Goal: Task Accomplishment & Management: Complete application form

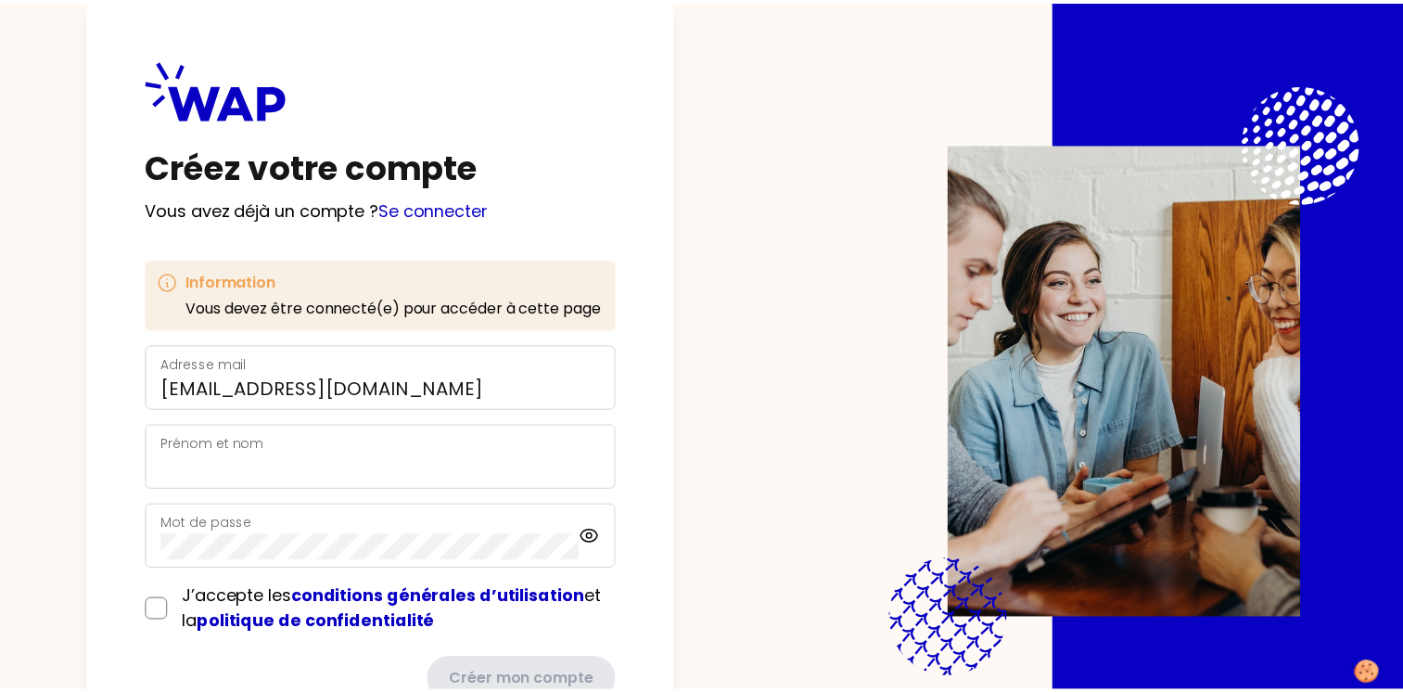
scroll to position [69, 0]
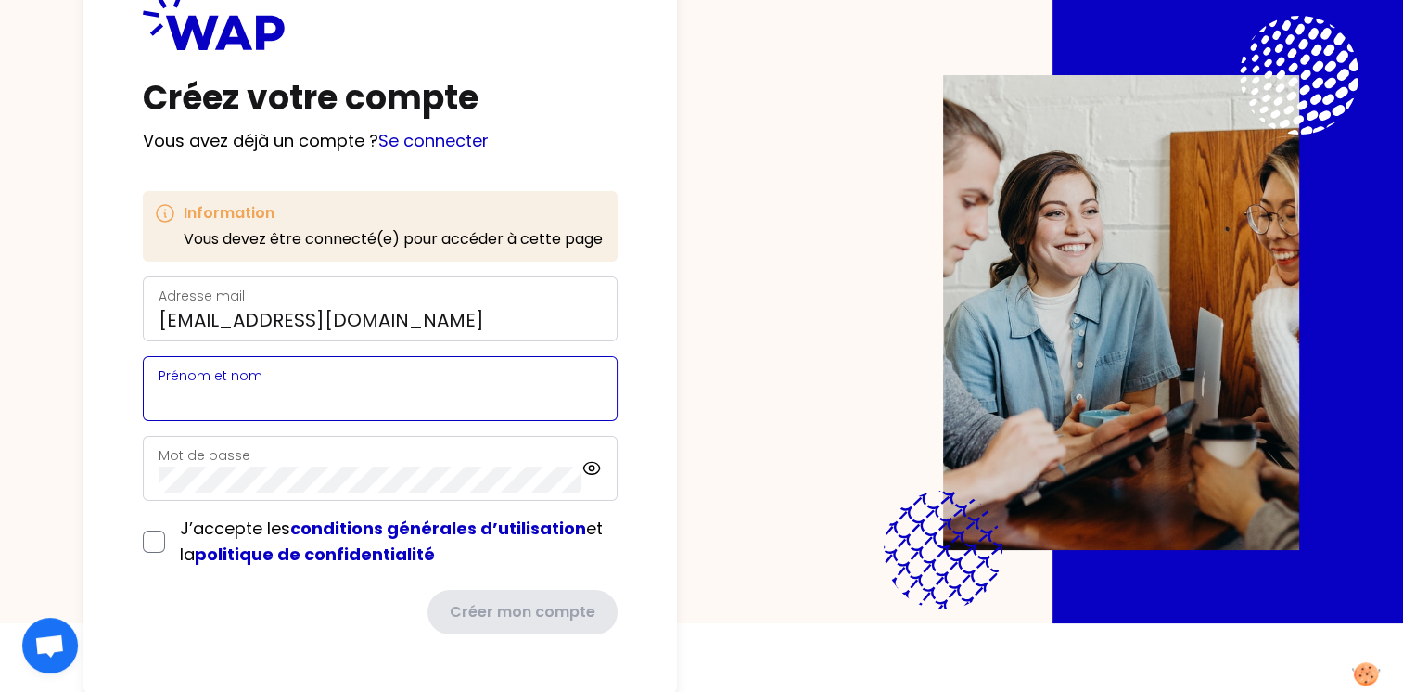
click at [256, 391] on input "Prénom et nom" at bounding box center [380, 400] width 443 height 26
type input "[PERSON_NAME]"
click at [163, 540] on input "checkbox" at bounding box center [154, 542] width 22 height 22
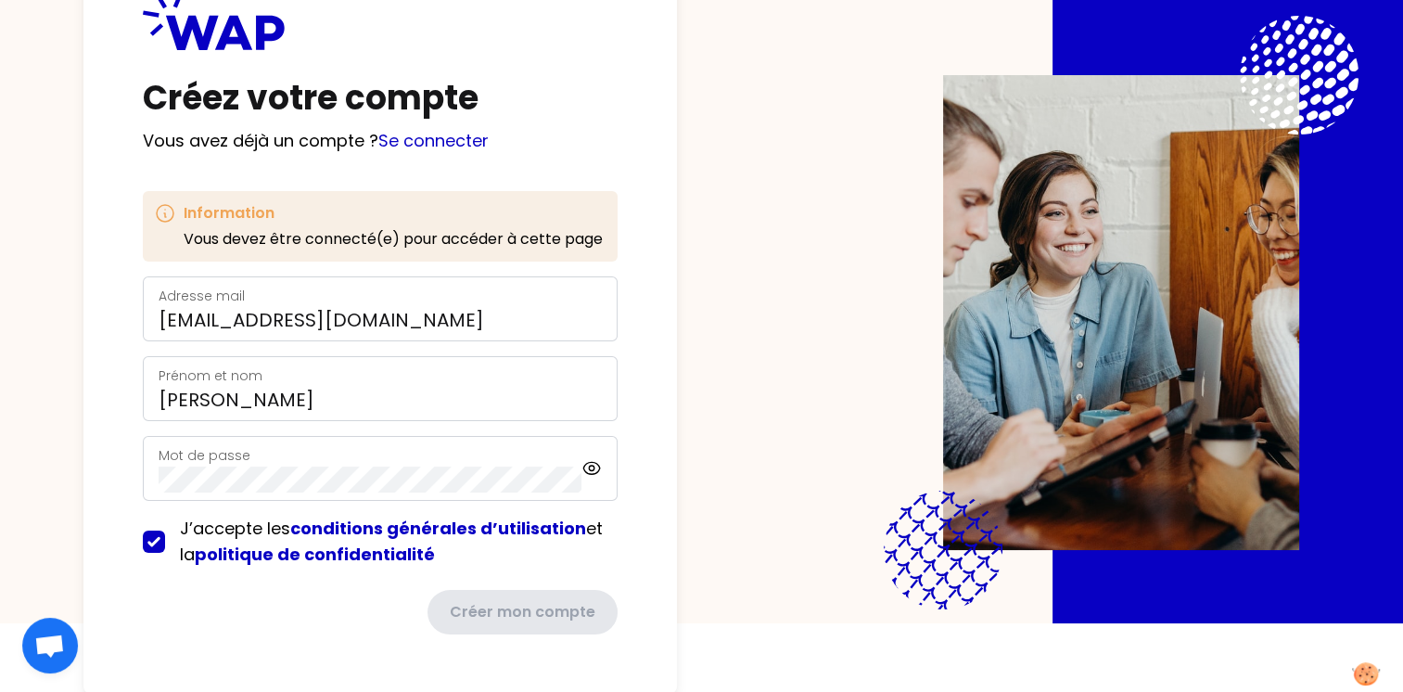
checkbox input "true"
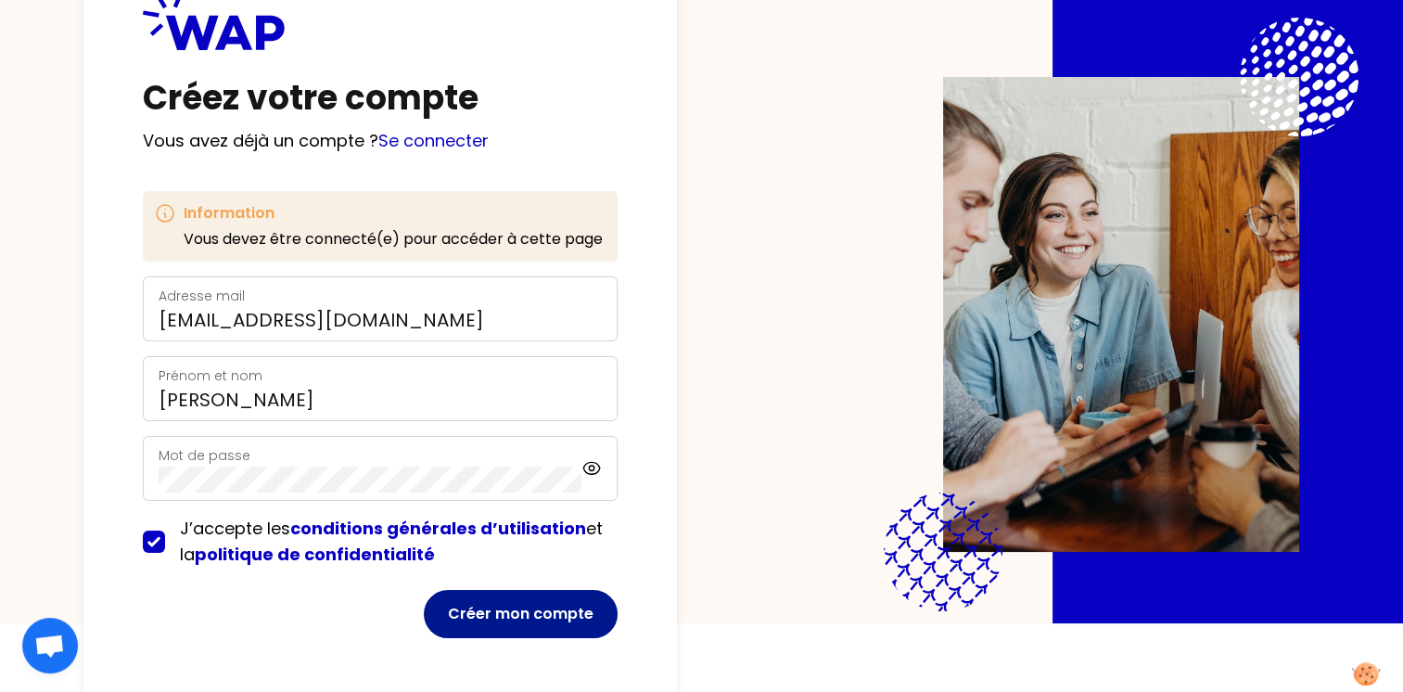
click at [492, 619] on button "Créer mon compte" at bounding box center [521, 614] width 194 height 48
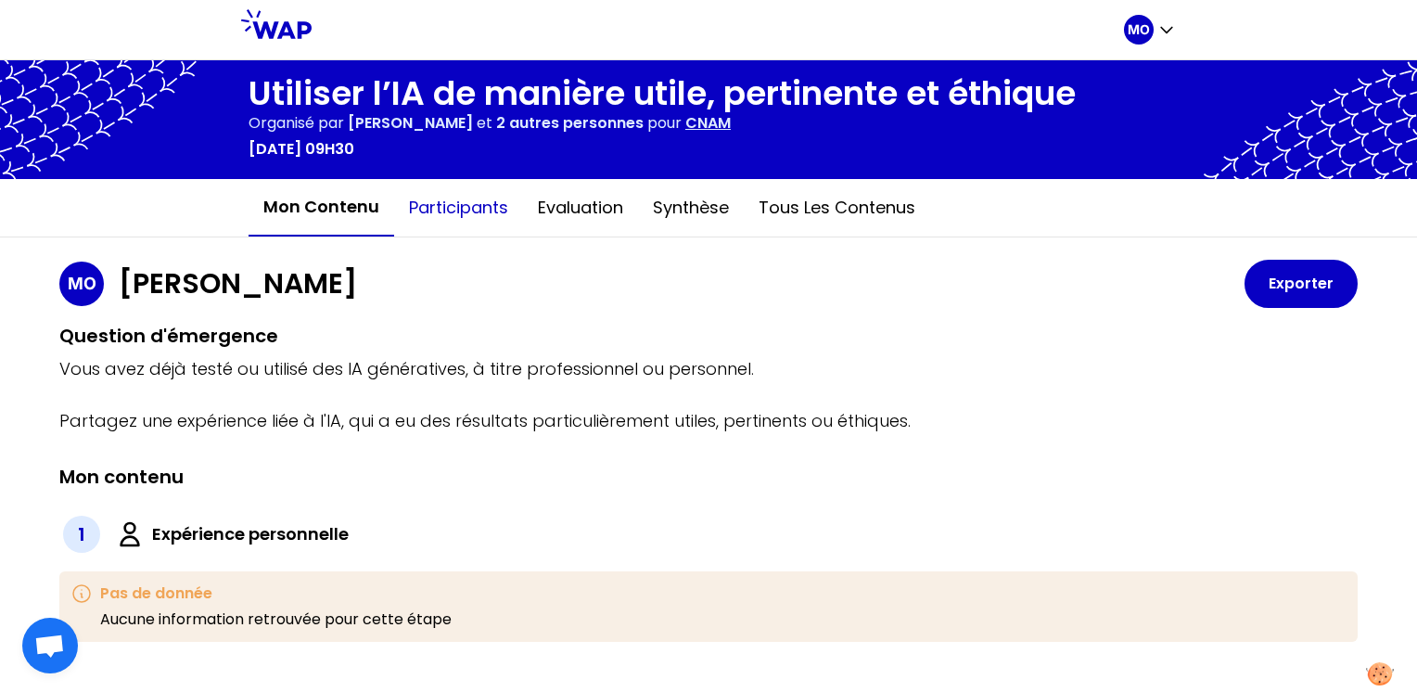
click at [475, 206] on button "Participants" at bounding box center [458, 208] width 129 height 56
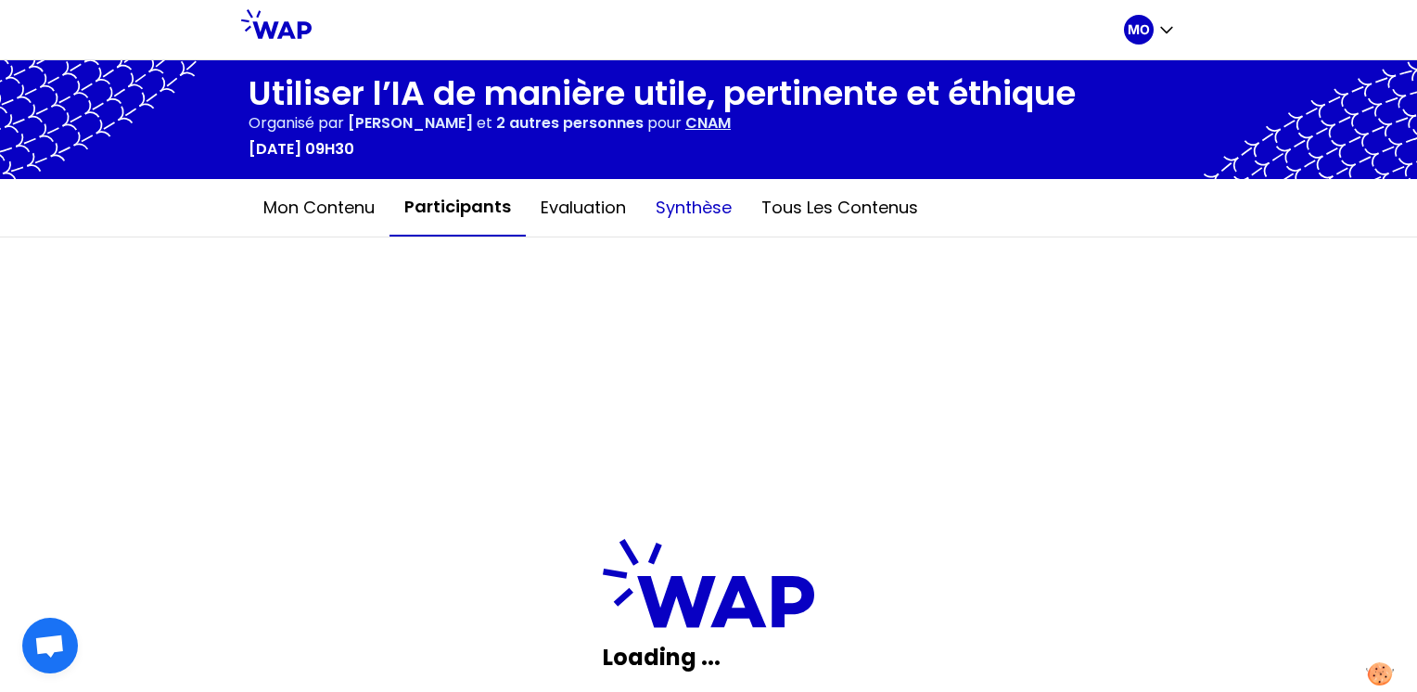
click at [683, 208] on button "Synthèse" at bounding box center [694, 208] width 106 height 56
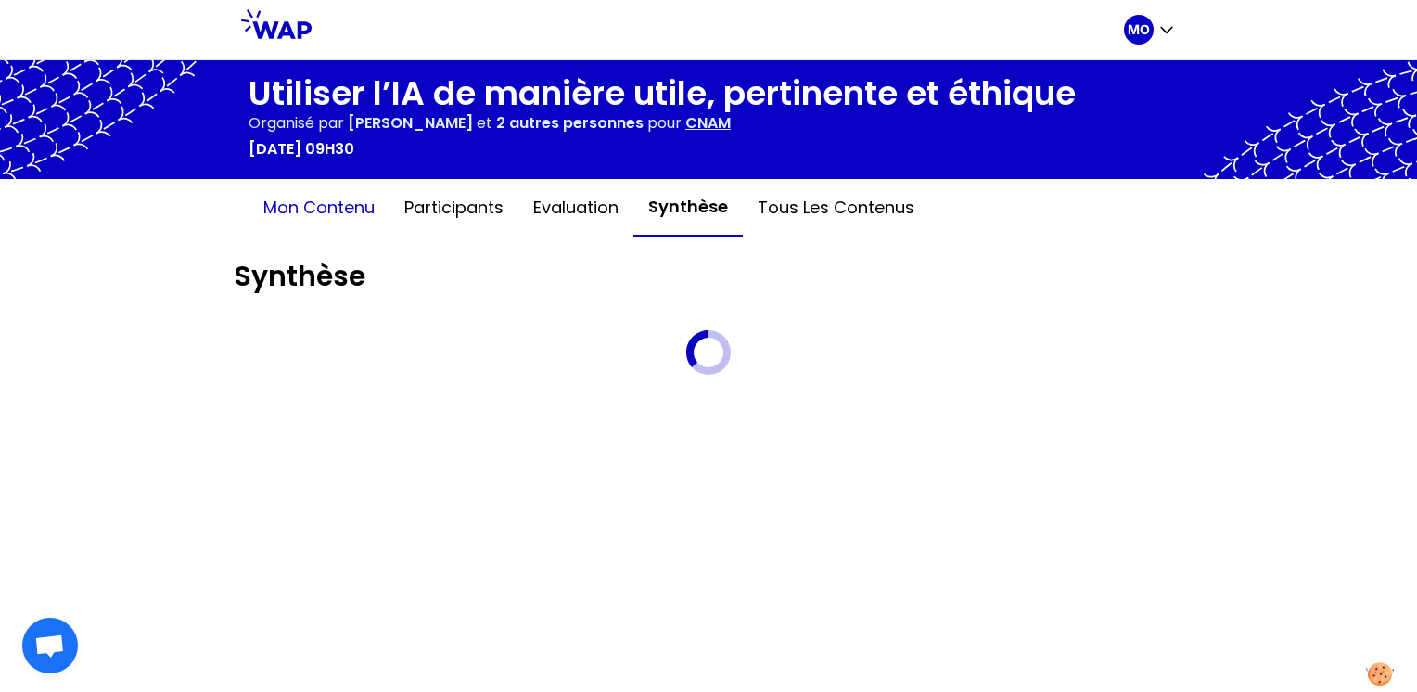
click at [315, 203] on button "Mon contenu" at bounding box center [319, 208] width 141 height 56
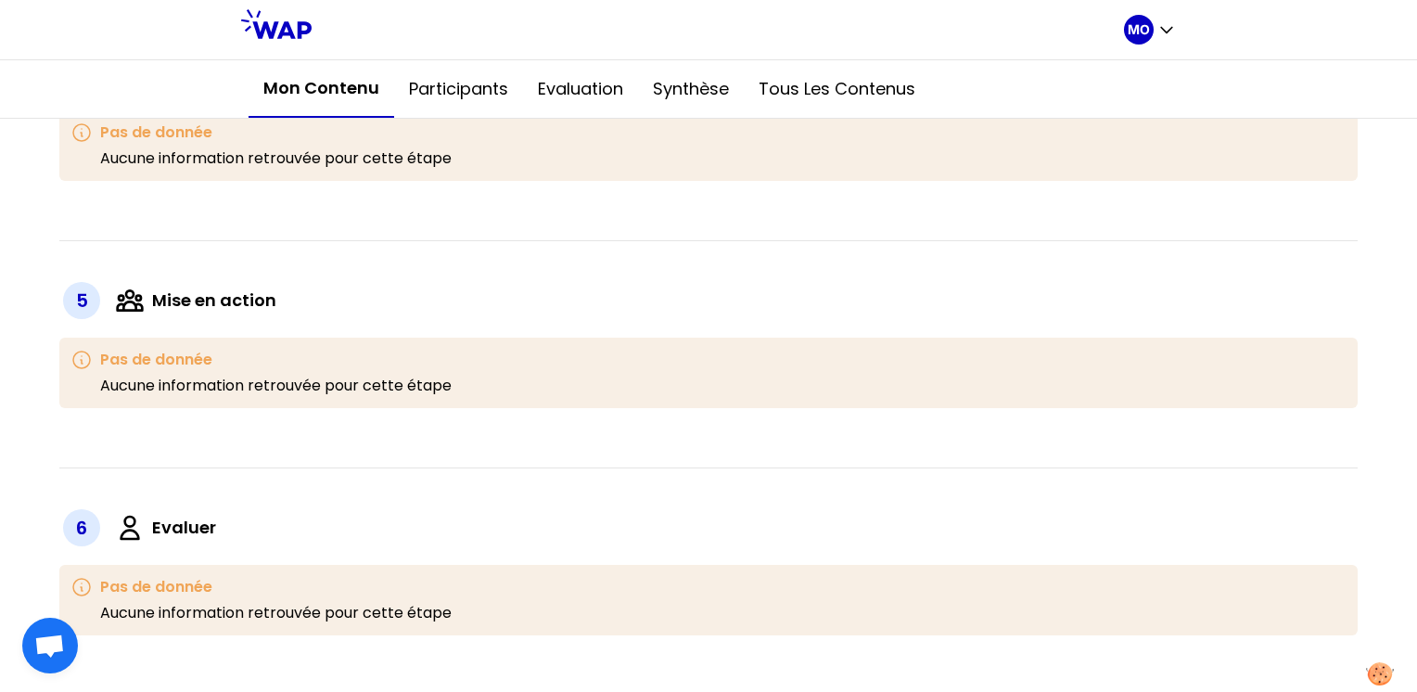
scroll to position [864, 0]
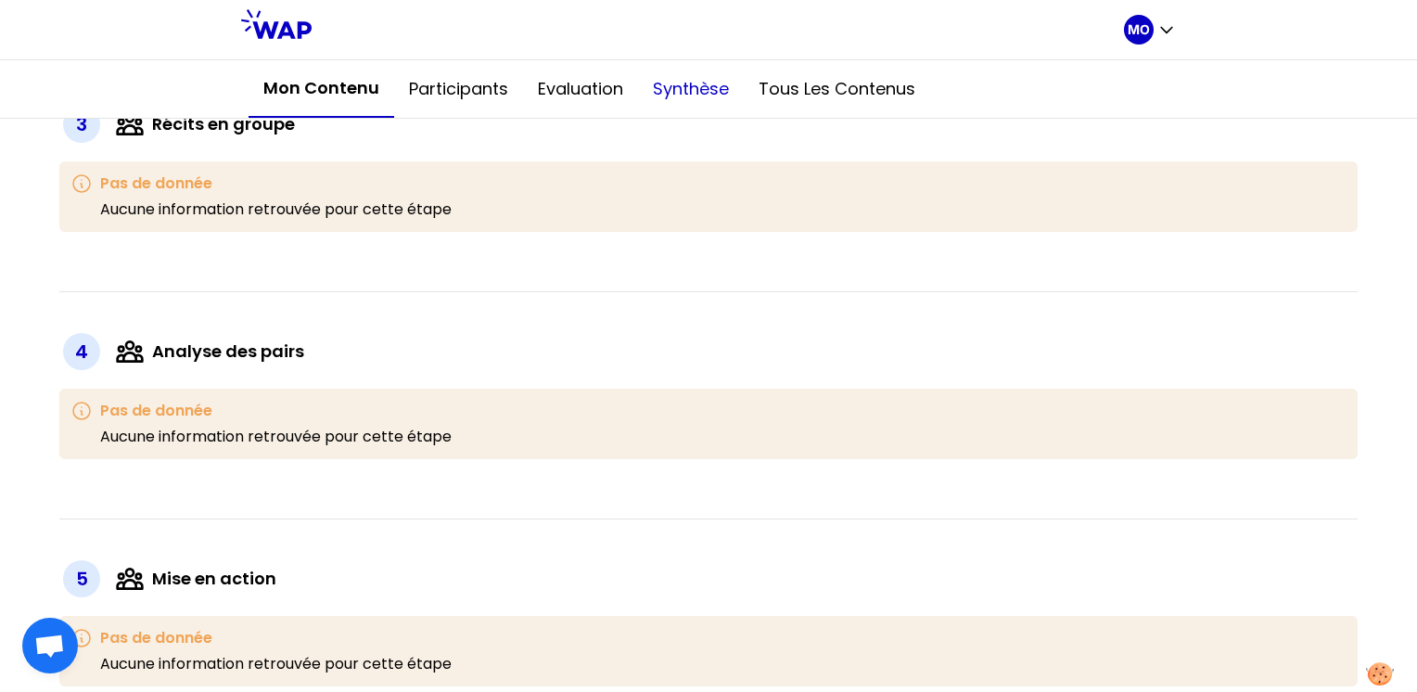
click at [669, 92] on button "Synthèse" at bounding box center [691, 89] width 106 height 56
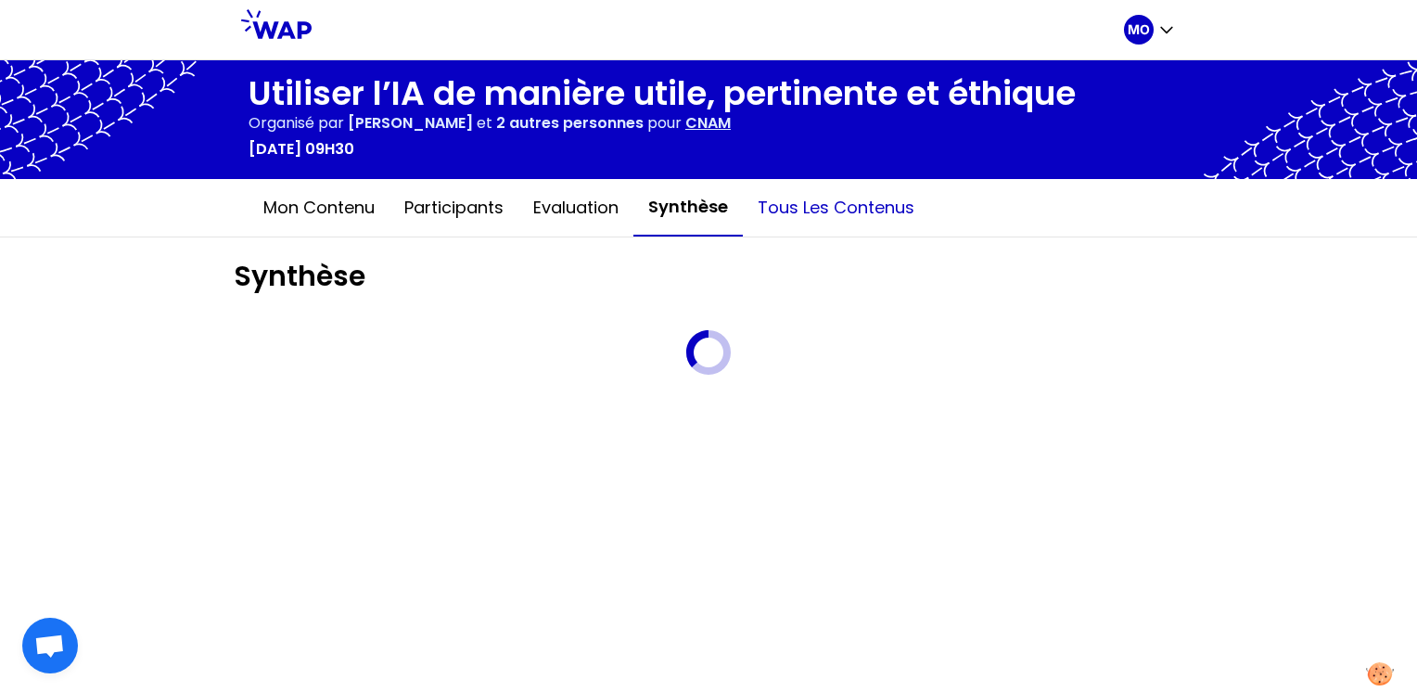
click at [855, 211] on button "Tous les contenus" at bounding box center [836, 208] width 186 height 56
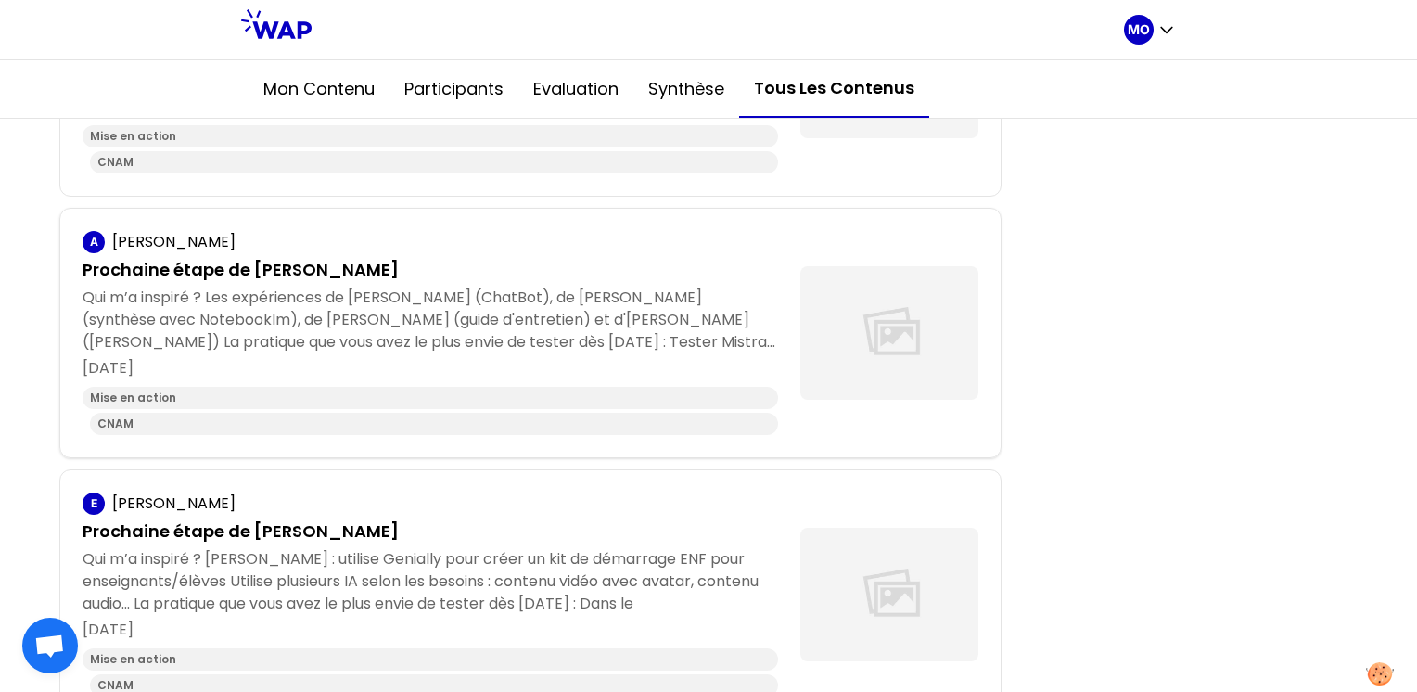
scroll to position [557, 0]
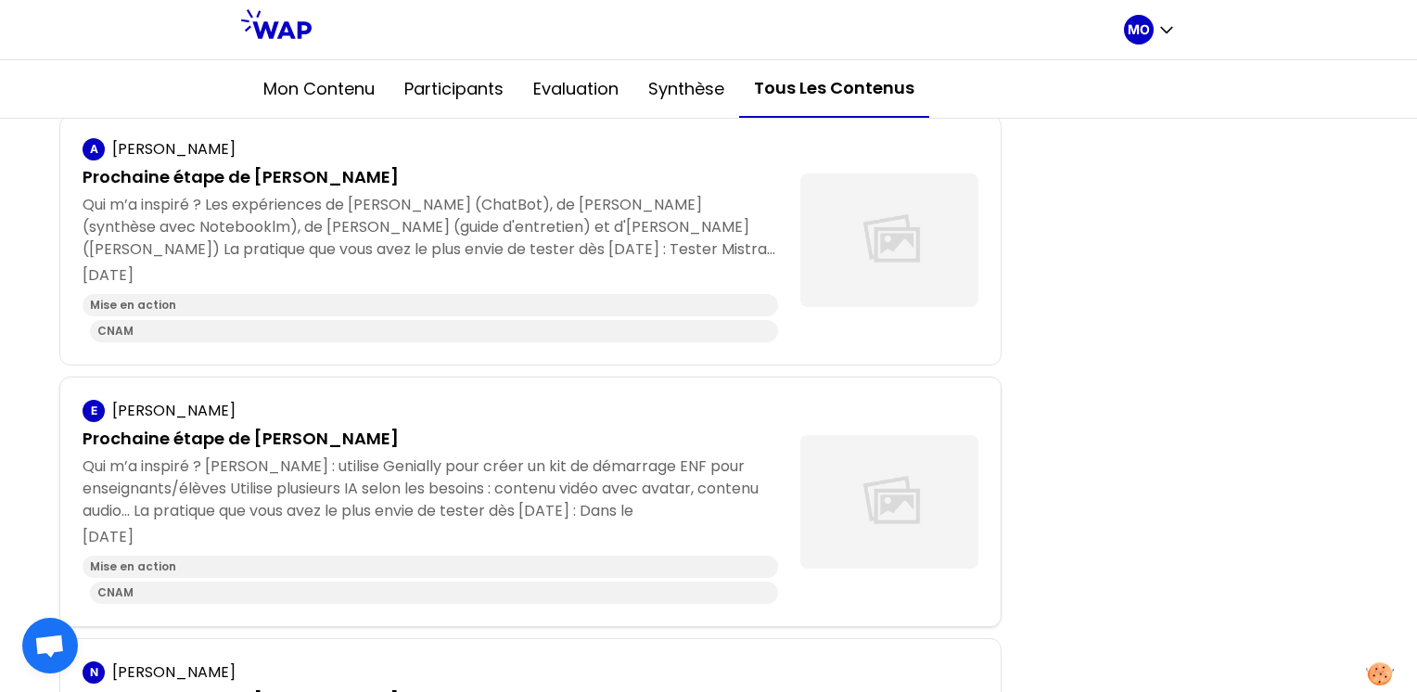
click at [250, 431] on p "Prochaine étape de [PERSON_NAME]" at bounding box center [431, 439] width 696 height 26
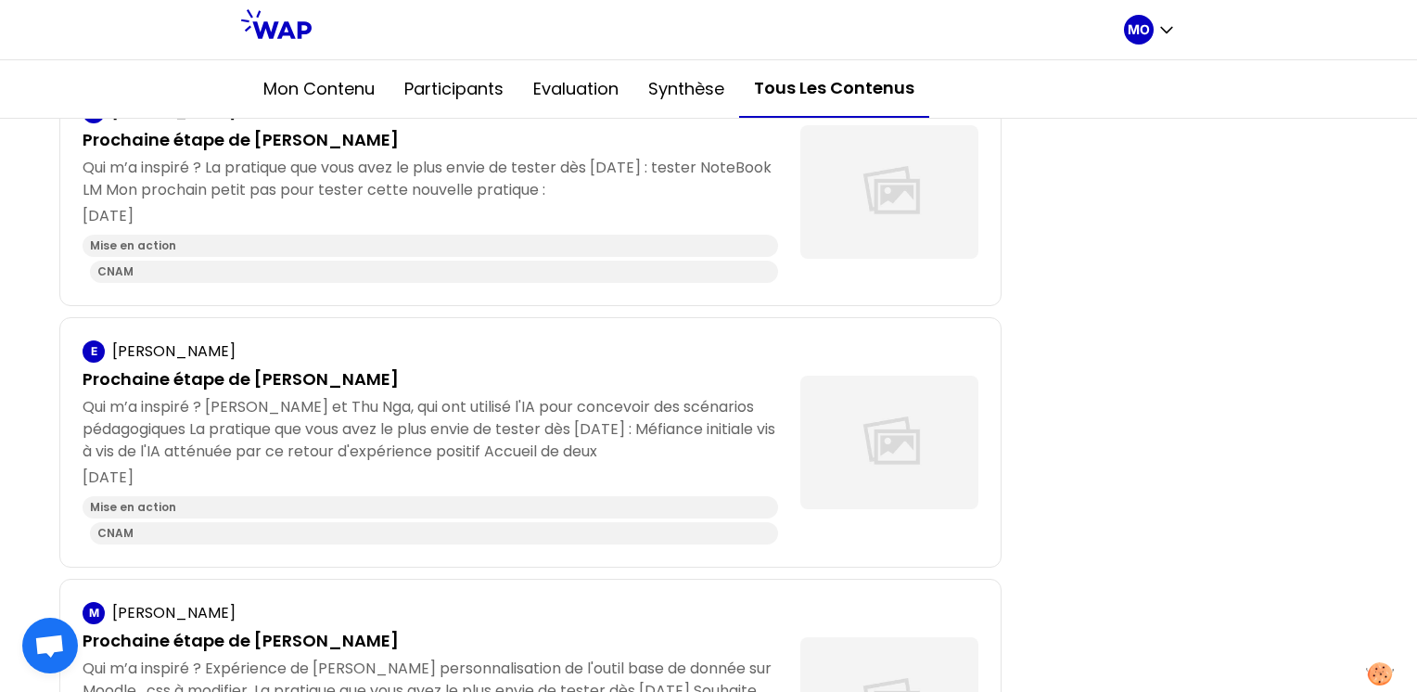
scroll to position [3339, 0]
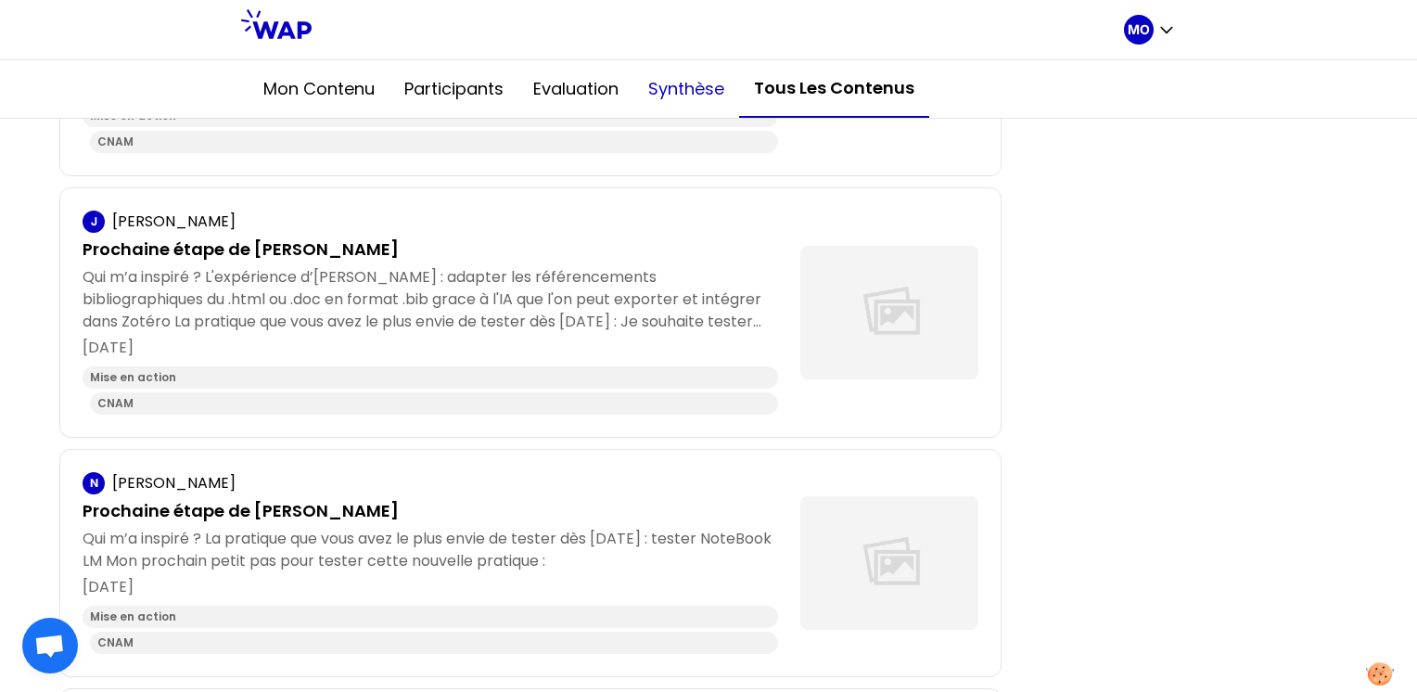
click at [694, 84] on button "Synthèse" at bounding box center [686, 89] width 106 height 56
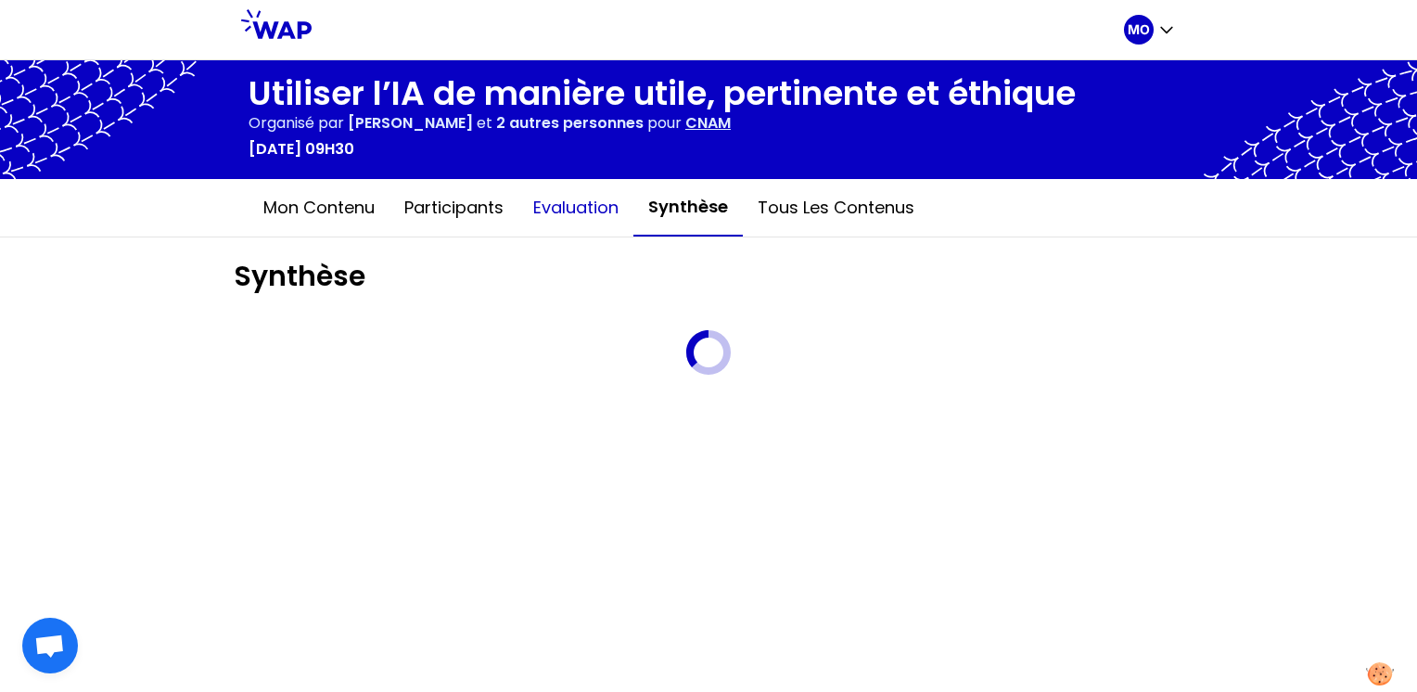
click at [590, 206] on button "Evaluation" at bounding box center [575, 208] width 115 height 56
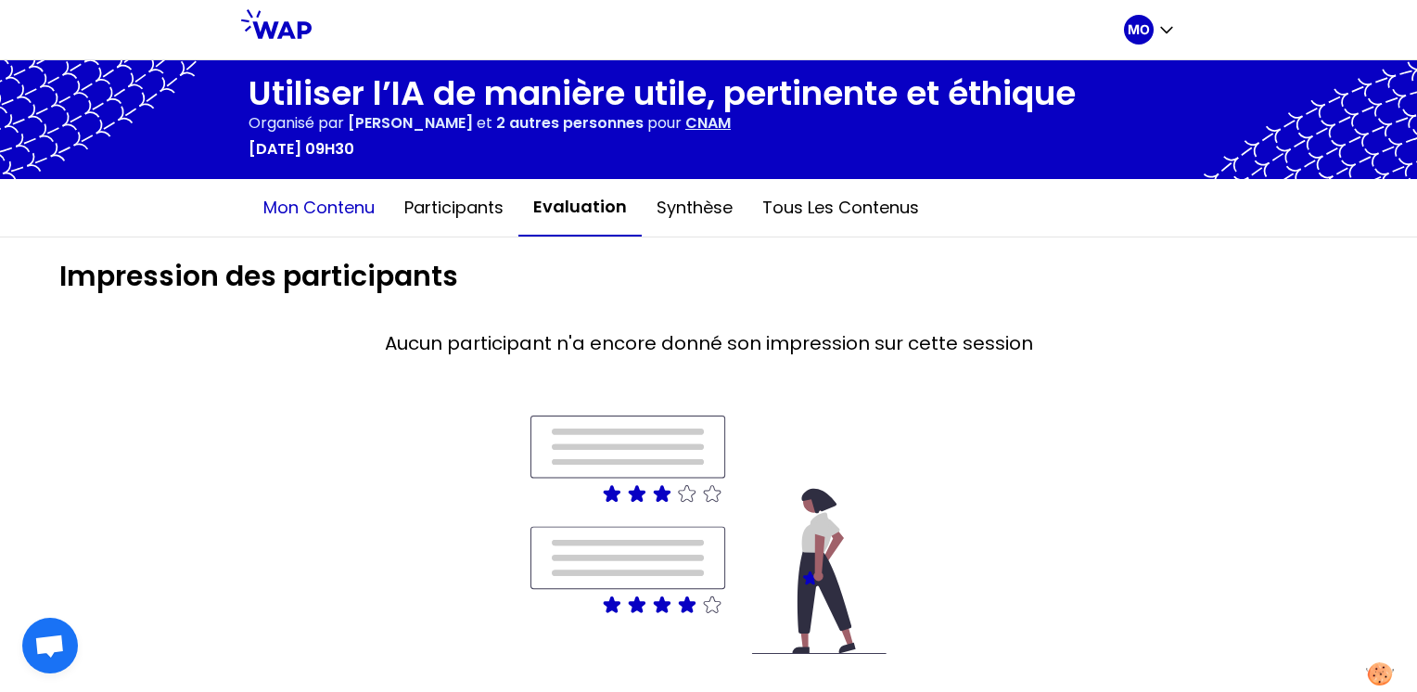
click at [304, 209] on button "Mon contenu" at bounding box center [319, 208] width 141 height 56
